Goal: Task Accomplishment & Management: Use online tool/utility

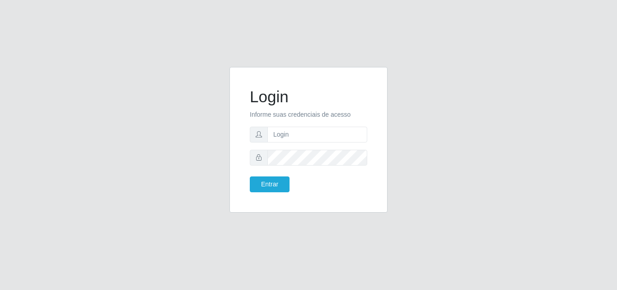
type input "[EMAIL_ADDRESS][DOMAIN_NAME]"
click at [250, 176] on button "Entrar" at bounding box center [270, 184] width 40 height 16
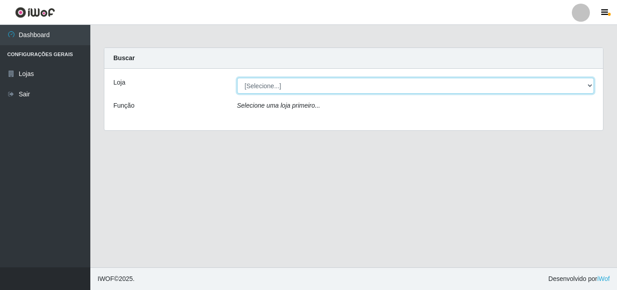
click at [325, 84] on select "[Selecione...] Corte Fácil - Unidade Emaús" at bounding box center [415, 86] width 357 height 16
select select "201"
click at [237, 78] on select "[Selecione...] Corte Fácil - Unidade Emaús" at bounding box center [415, 86] width 357 height 16
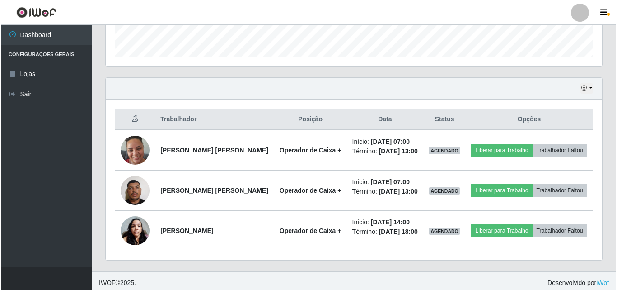
scroll to position [270, 0]
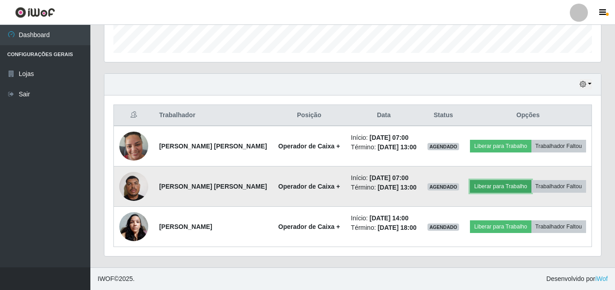
click at [491, 184] on button "Liberar para Trabalho" at bounding box center [500, 186] width 61 height 13
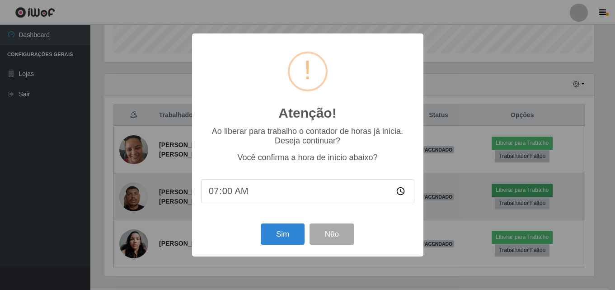
scroll to position [187, 492]
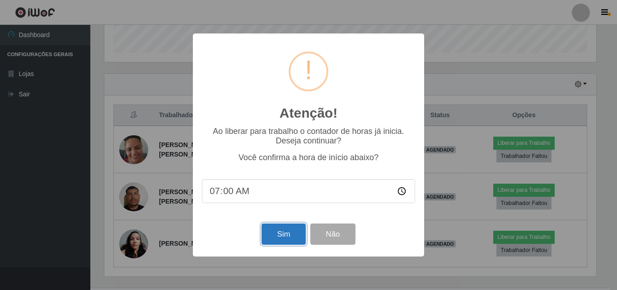
click at [294, 234] on button "Sim" at bounding box center [284, 233] width 44 height 21
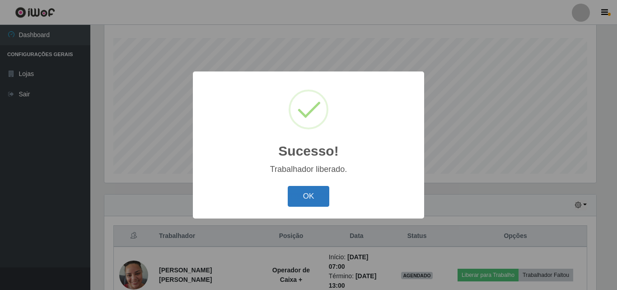
click at [312, 196] on button "OK" at bounding box center [309, 196] width 42 height 21
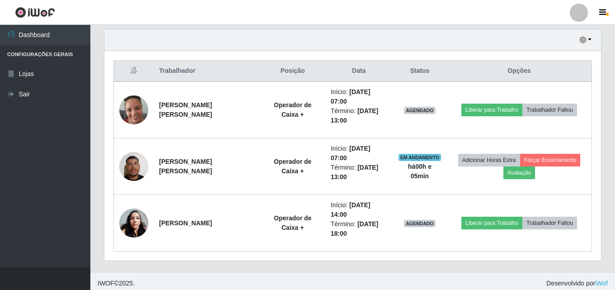
scroll to position [319, 0]
